Goal: Task Accomplishment & Management: Manage account settings

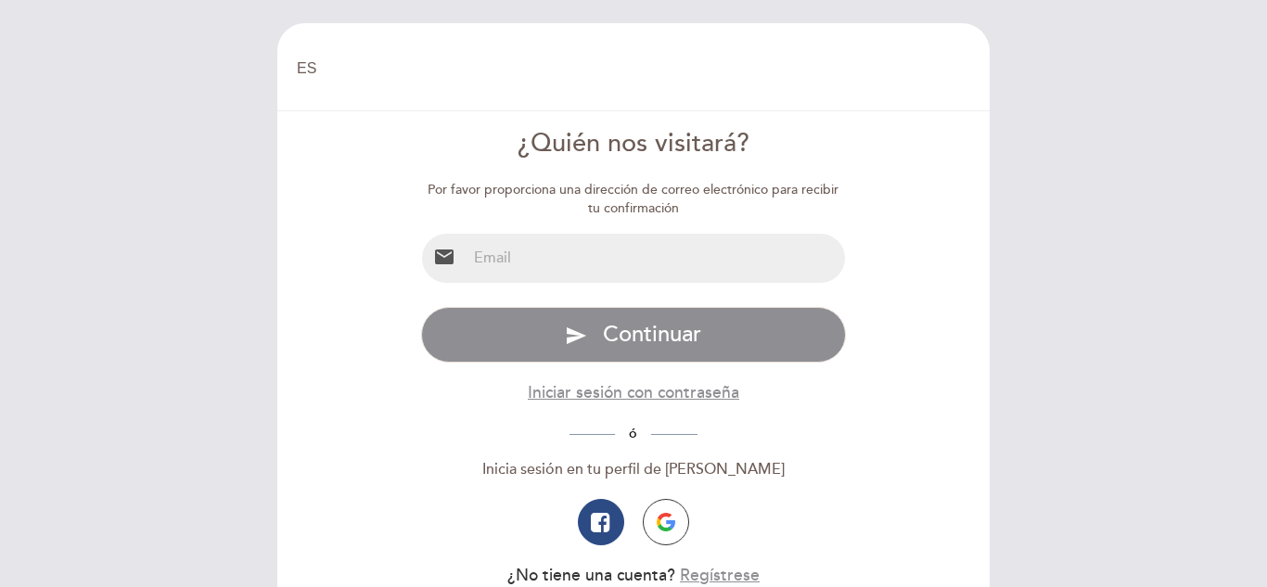
select select "es"
click at [532, 265] on input "email" at bounding box center [656, 258] width 379 height 49
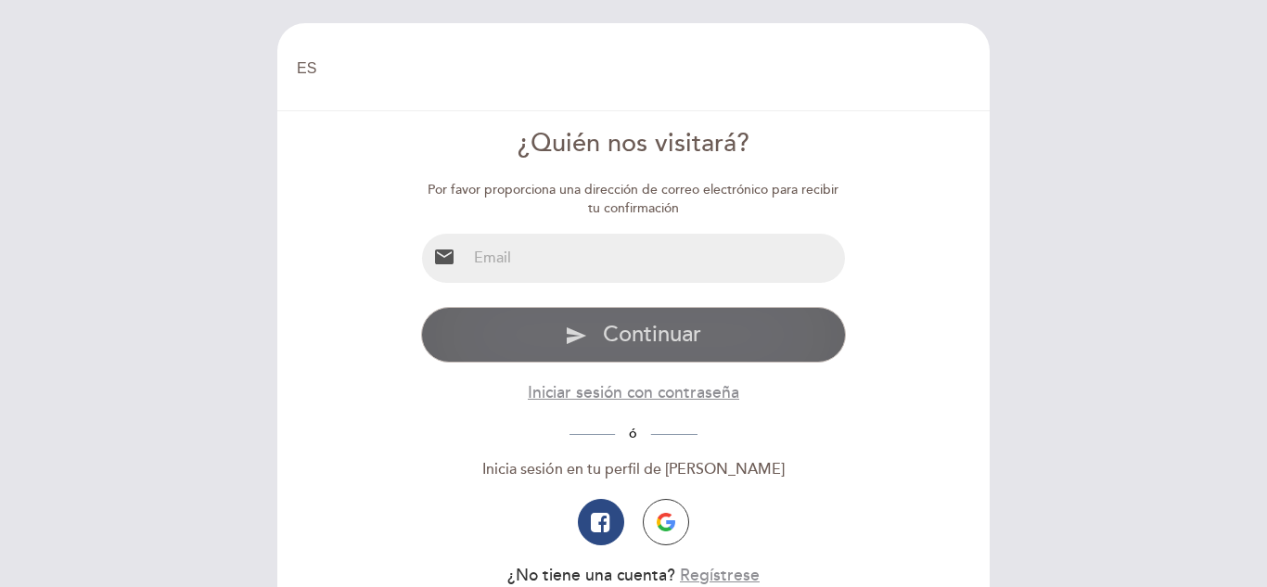
type input "[EMAIL_ADDRESS][DOMAIN_NAME]"
click at [653, 334] on span "Continuar" at bounding box center [652, 334] width 98 height 27
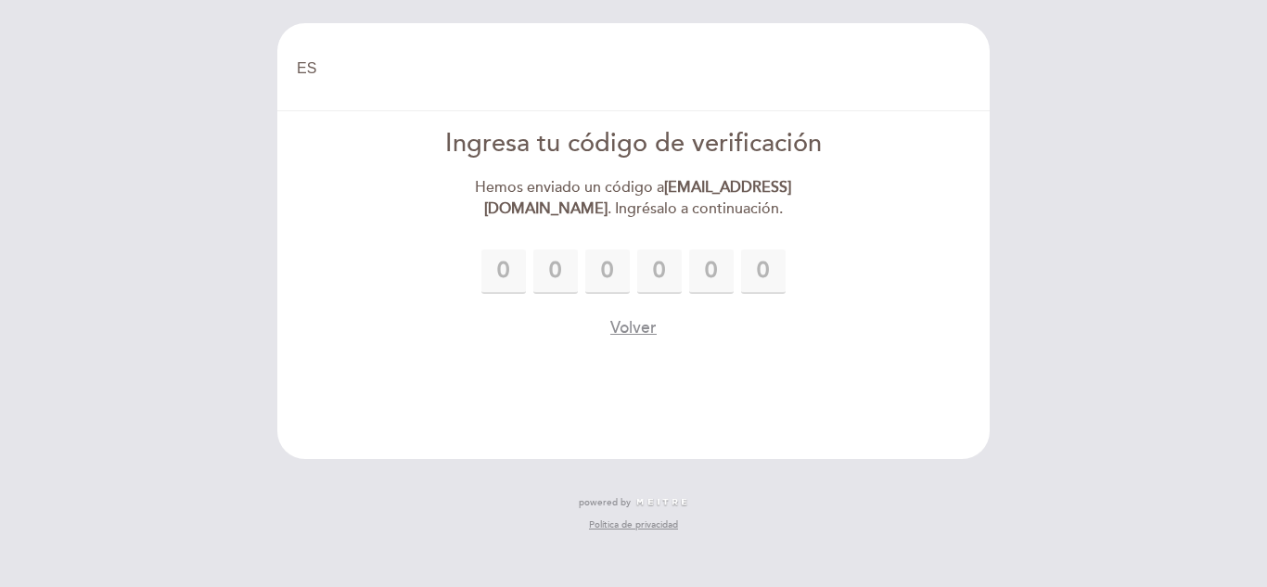
type input "1"
type input "8"
type input "5"
type input "9"
type input "7"
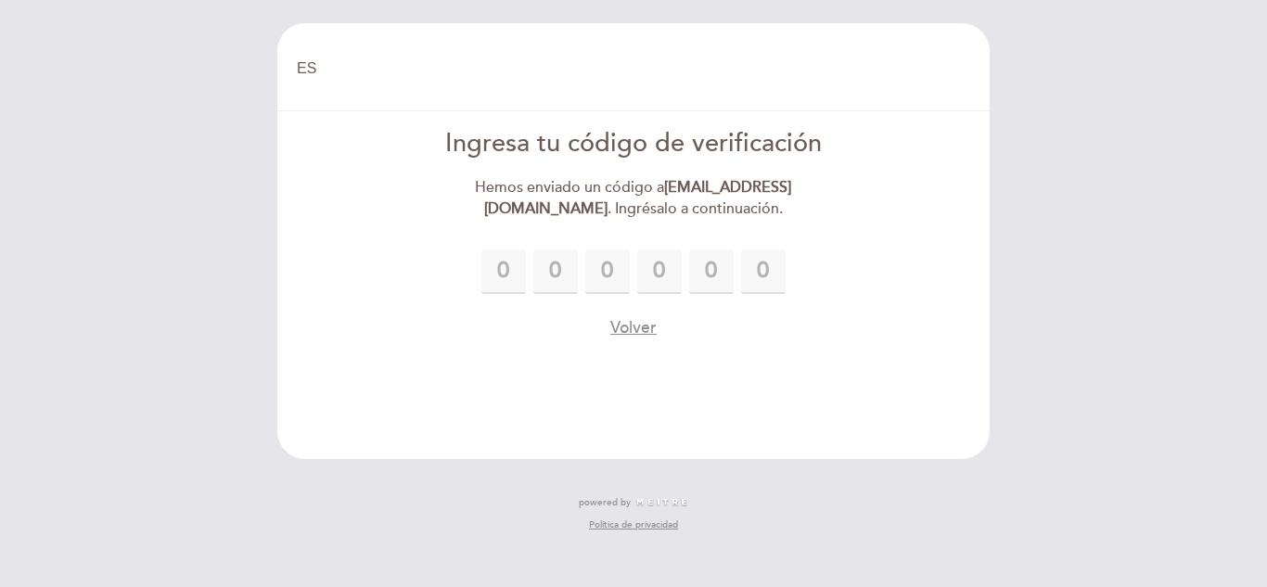
type input "0"
click at [635, 331] on button "Volver" at bounding box center [633, 327] width 46 height 23
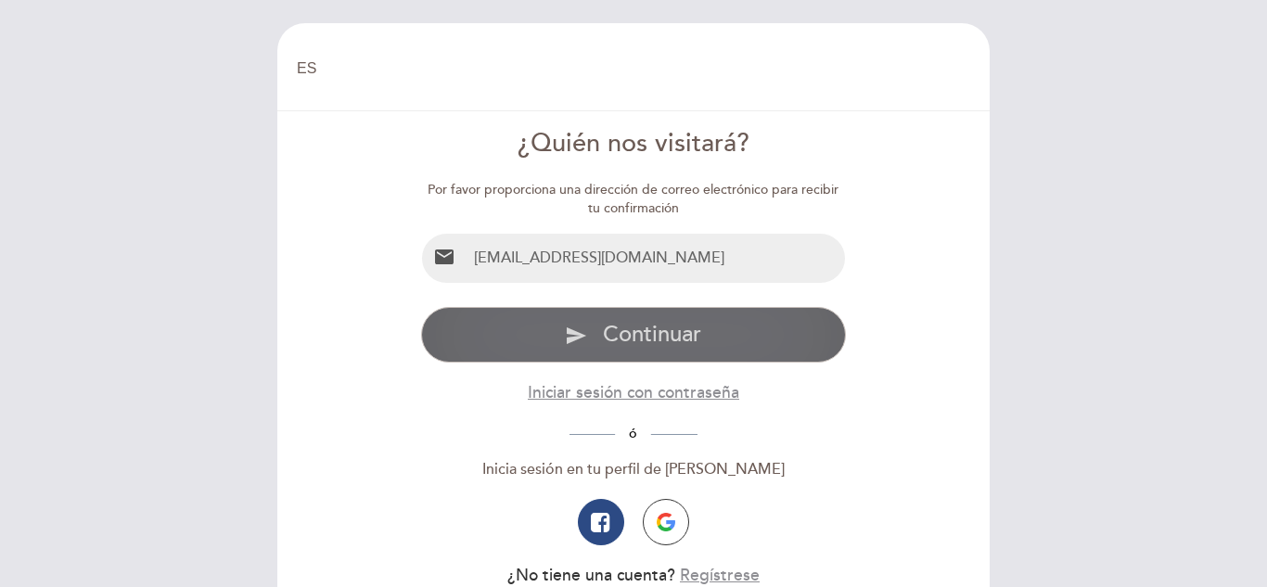
click at [630, 317] on button "send Continuar" at bounding box center [634, 335] width 426 height 56
